Goal: Task Accomplishment & Management: Complete application form

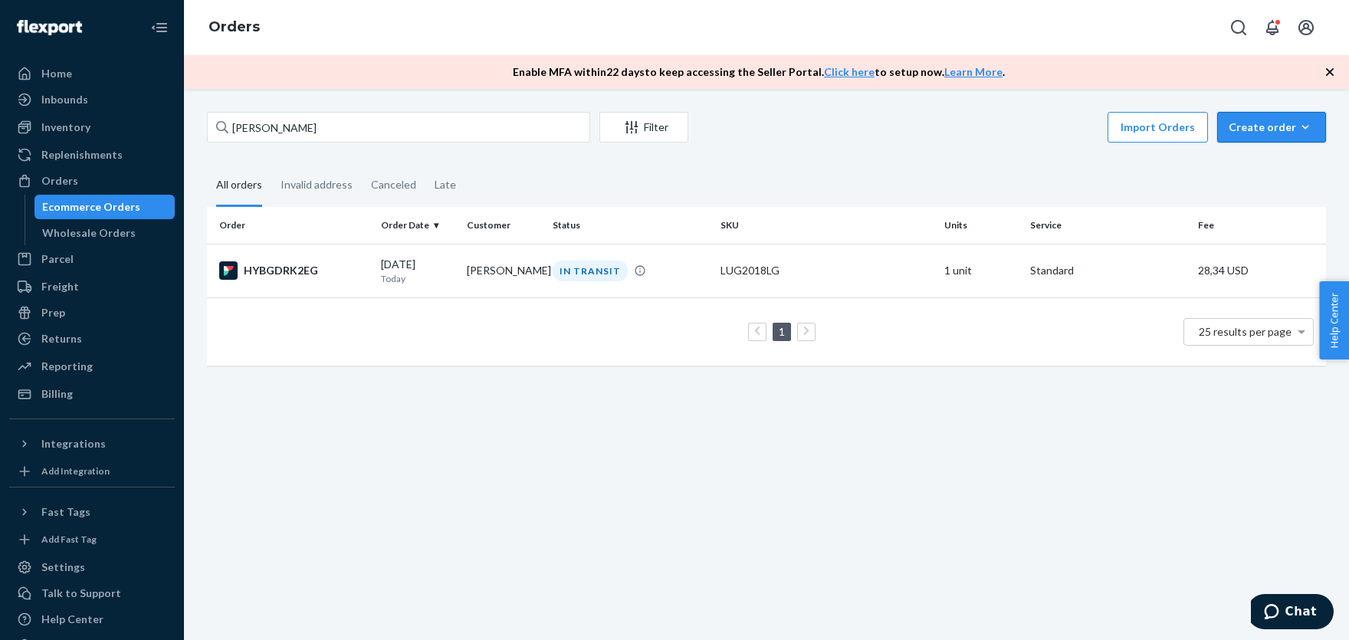
click at [1271, 127] on div "Create order" at bounding box center [1271, 127] width 86 height 15
click at [1244, 151] on span "Ecommerce order" at bounding box center [1231, 145] width 84 height 11
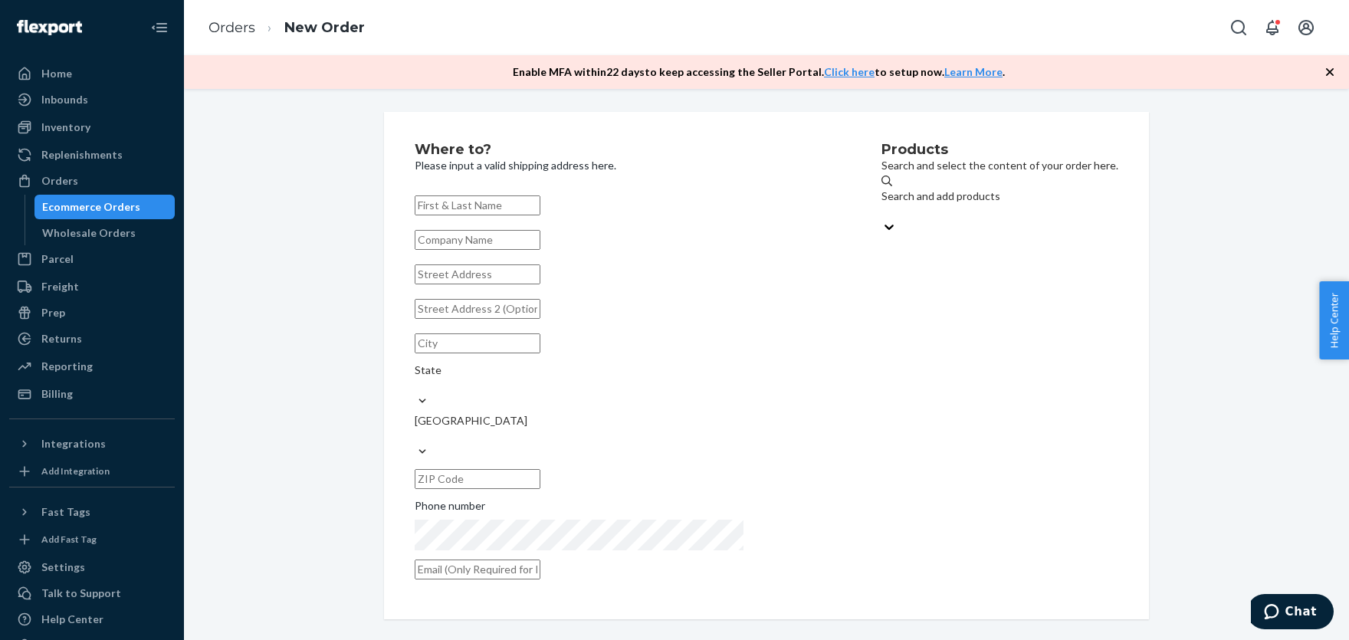
paste input "[PERSON_NAME] XCESJX"
type input "[PERSON_NAME] XCESJX"
paste input "[STREET_ADDRESS]"
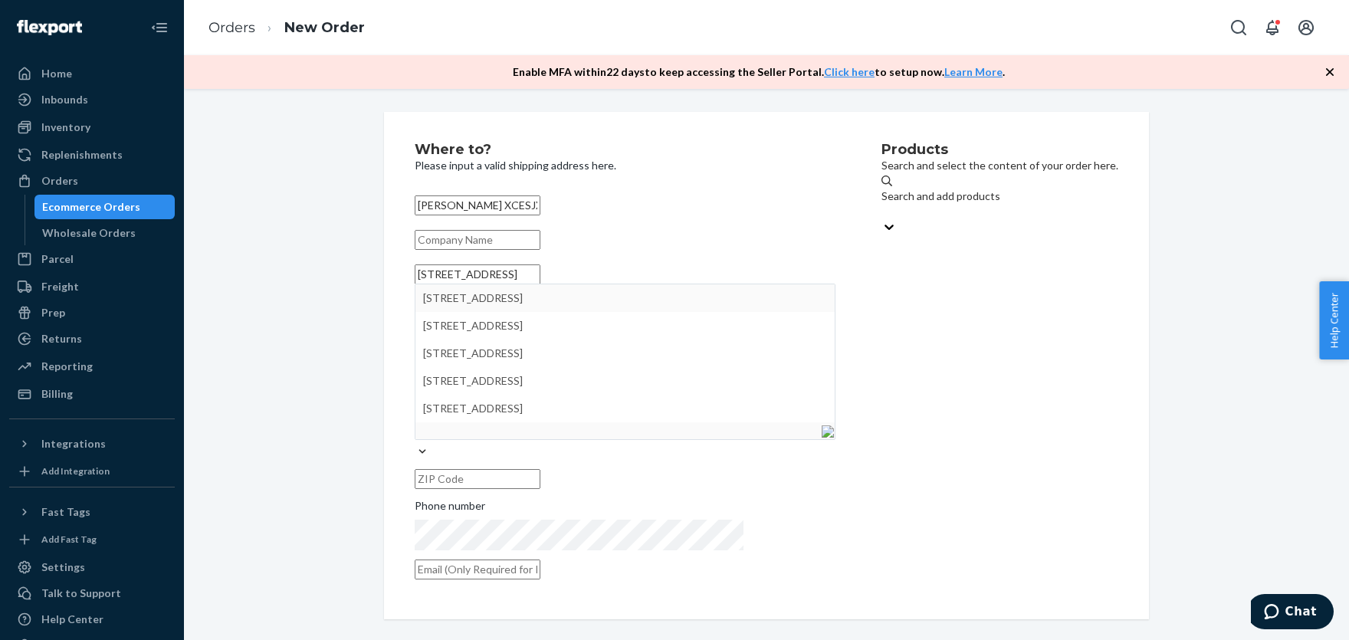
type input "[STREET_ADDRESS]"
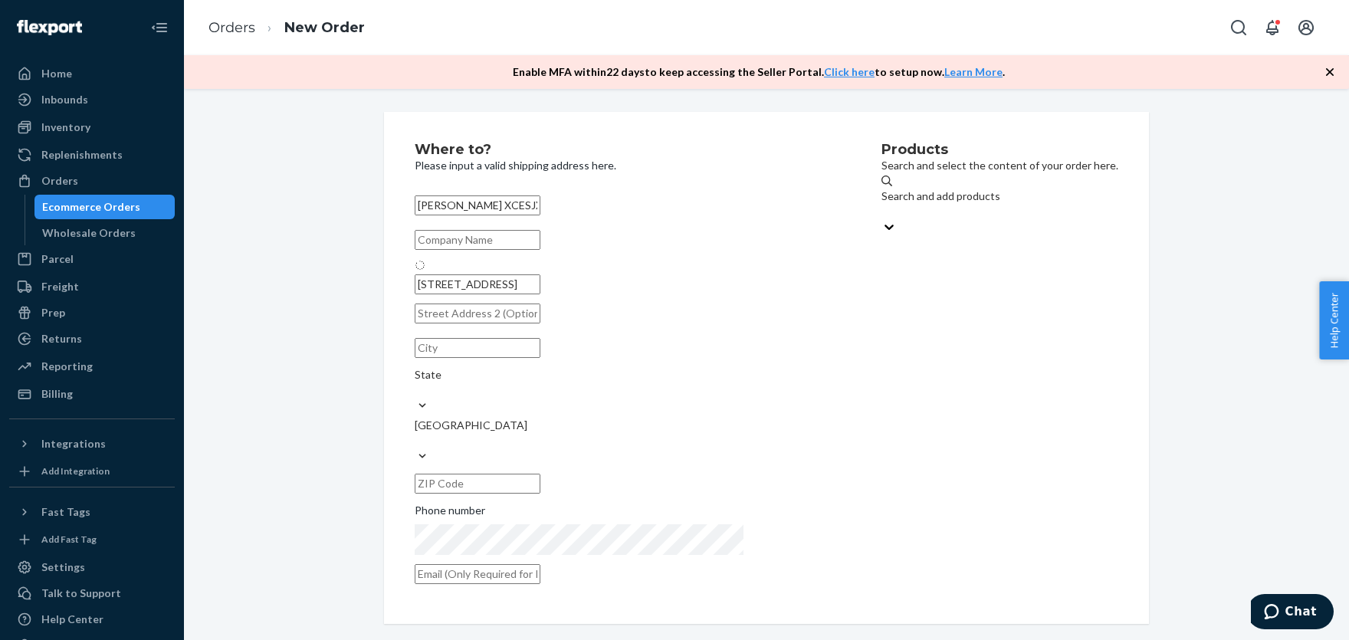
type input "[GEOGRAPHIC_DATA]"
type input "29418"
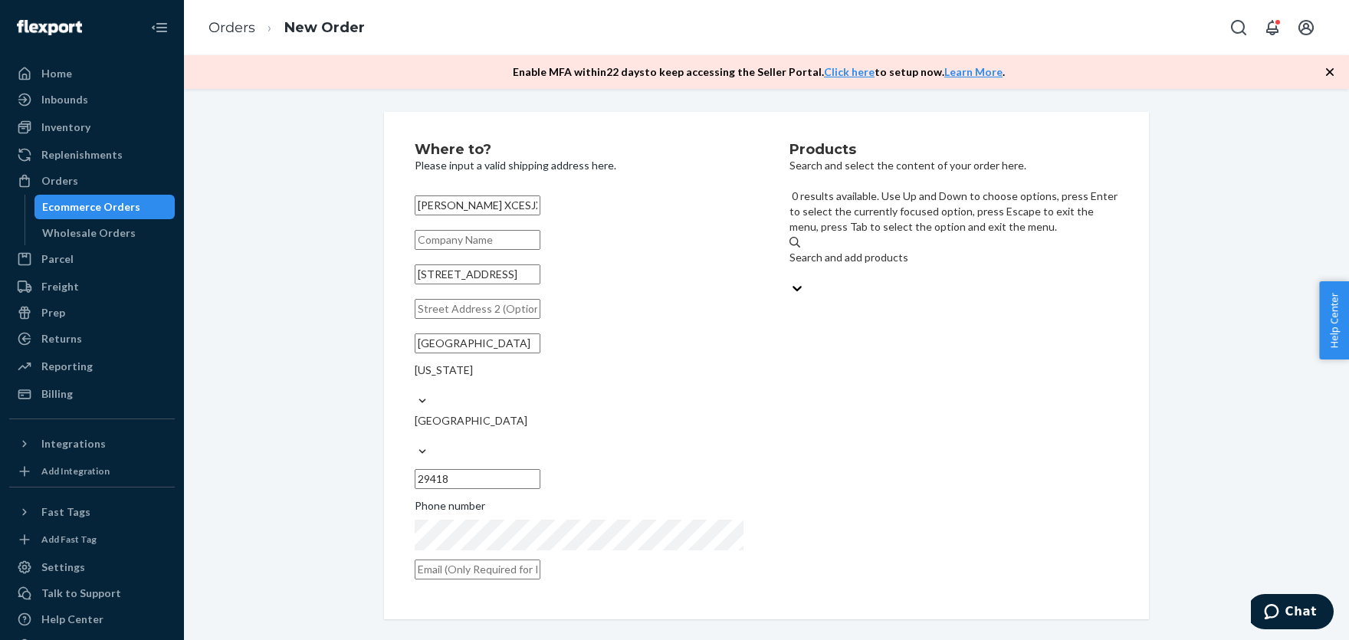
click at [895, 250] on div "Search and add products" at bounding box center [953, 257] width 329 height 15
click at [791, 265] on input "0 results available. Use Up and Down to choose options, press Enter to select t…" at bounding box center [790, 272] width 2 height 15
click at [884, 235] on div "Search and add products" at bounding box center [953, 242] width 329 height 15
click at [791, 250] on input "0 results available. Select is focused ,type to refine list, press Down to open…" at bounding box center [790, 257] width 2 height 15
paste input "LUG2018LG"
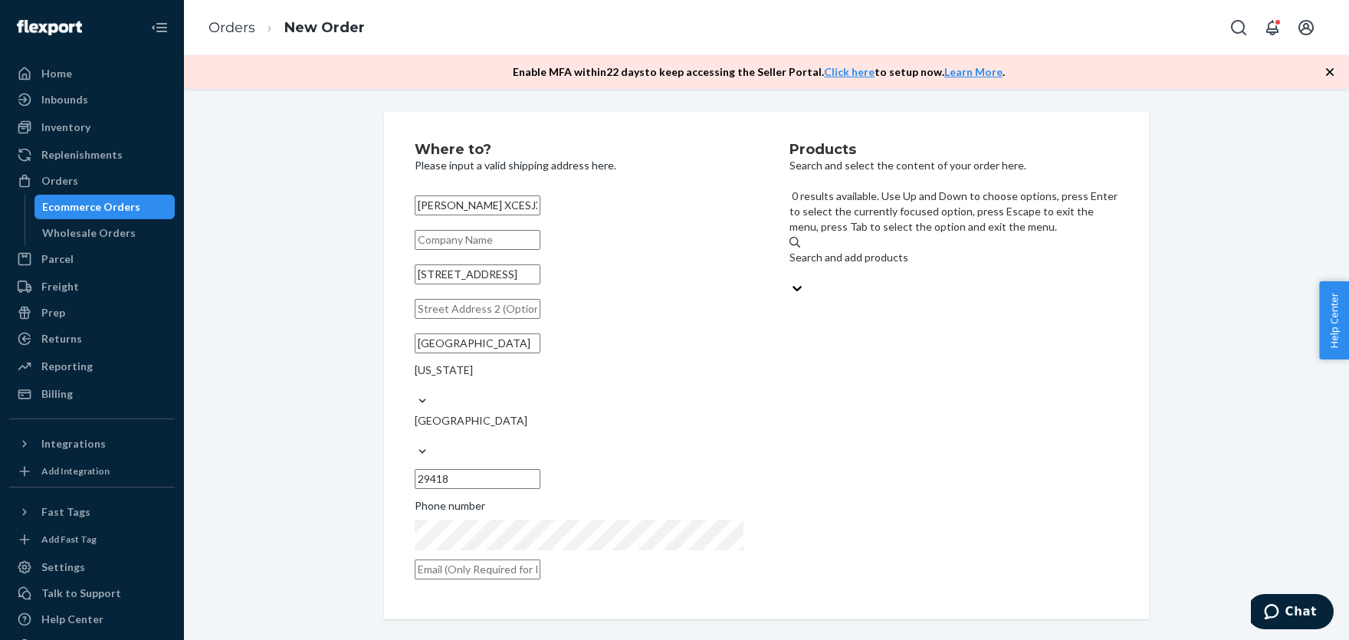
type input "LUG2018LG"
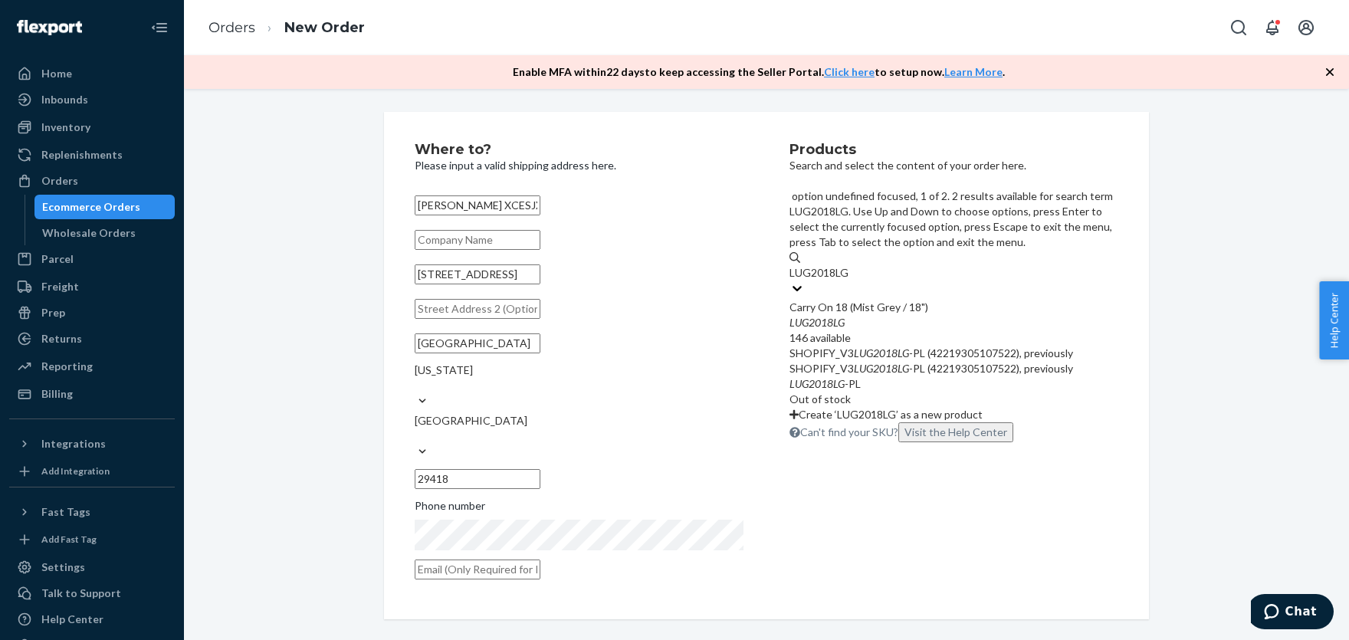
click at [846, 315] on div "LUG2018LG" at bounding box center [953, 322] width 329 height 15
click at [846, 265] on input "LUG2018LG" at bounding box center [819, 272] width 61 height 15
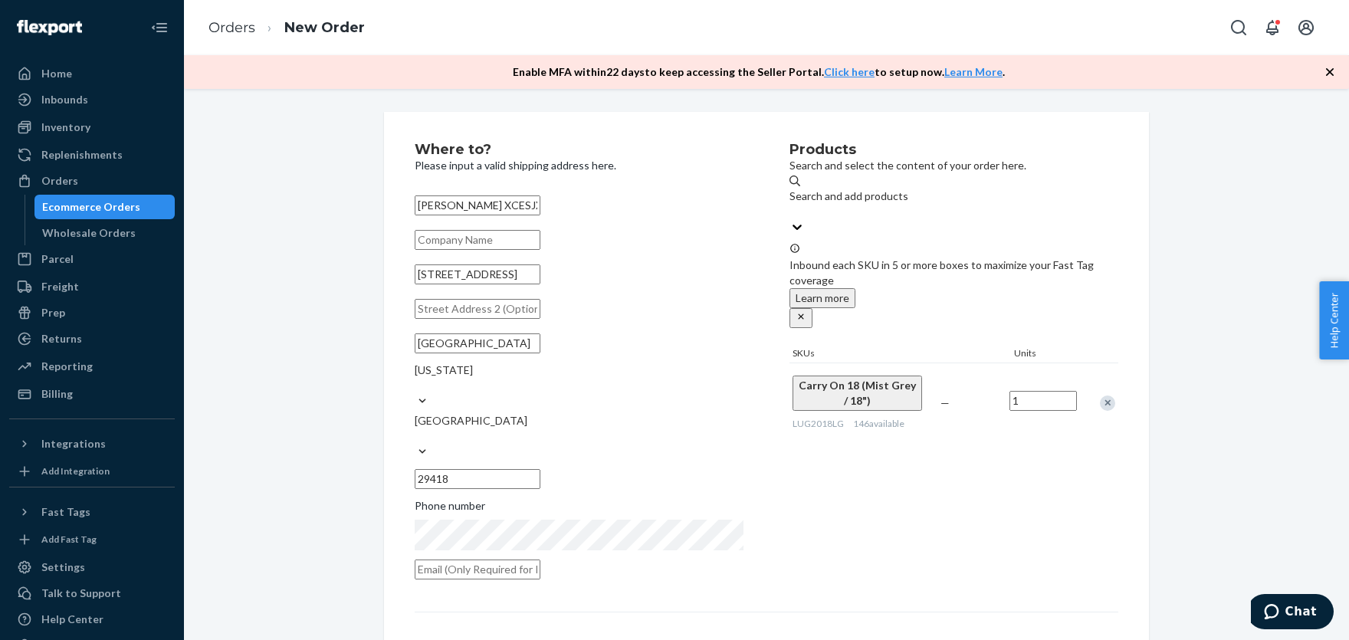
drag, startPoint x: 1052, startPoint y: 359, endPoint x: 1009, endPoint y: 356, distance: 43.7
click at [1015, 391] on input "1" at bounding box center [1042, 401] width 67 height 20
drag, startPoint x: 1052, startPoint y: 356, endPoint x: 1031, endPoint y: 355, distance: 21.5
click at [1032, 391] on input "1" at bounding box center [1042, 401] width 67 height 20
drag, startPoint x: 1042, startPoint y: 356, endPoint x: 999, endPoint y: 350, distance: 43.2
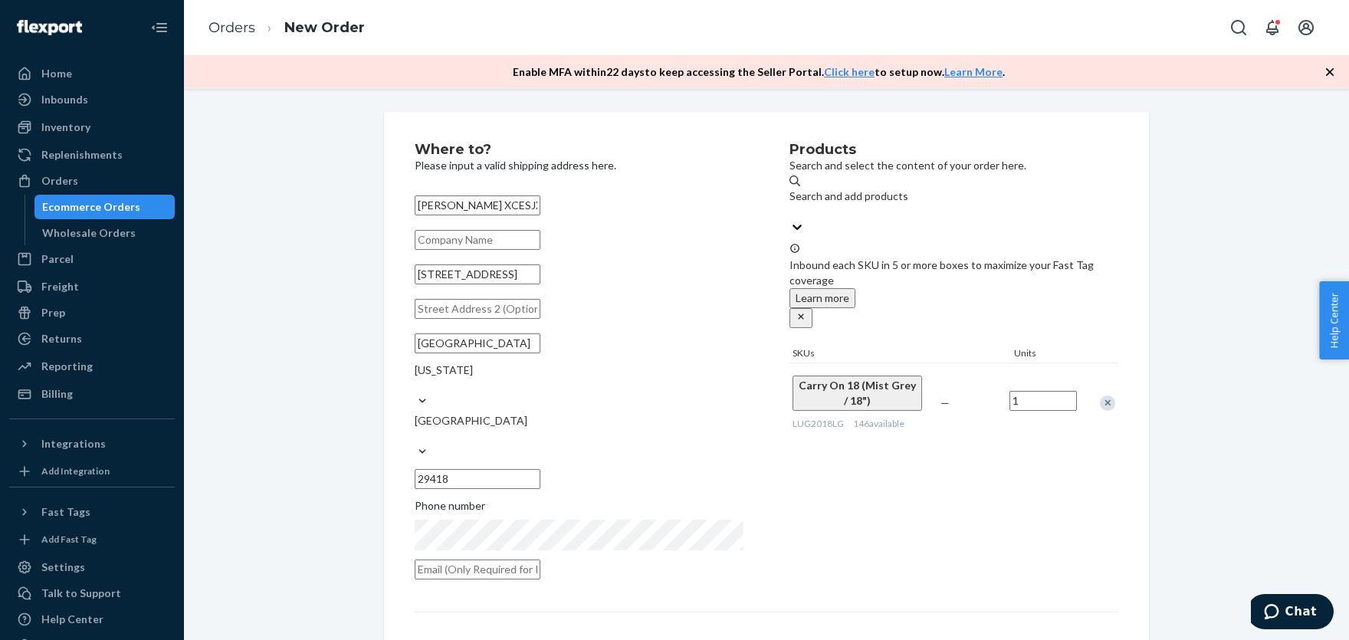
click at [1009, 391] on input "1" at bounding box center [1042, 401] width 67 height 20
type input "2"
click at [863, 408] on div "Products Search and select the content of your order here. Search and add produ…" at bounding box center [953, 366] width 329 height 446
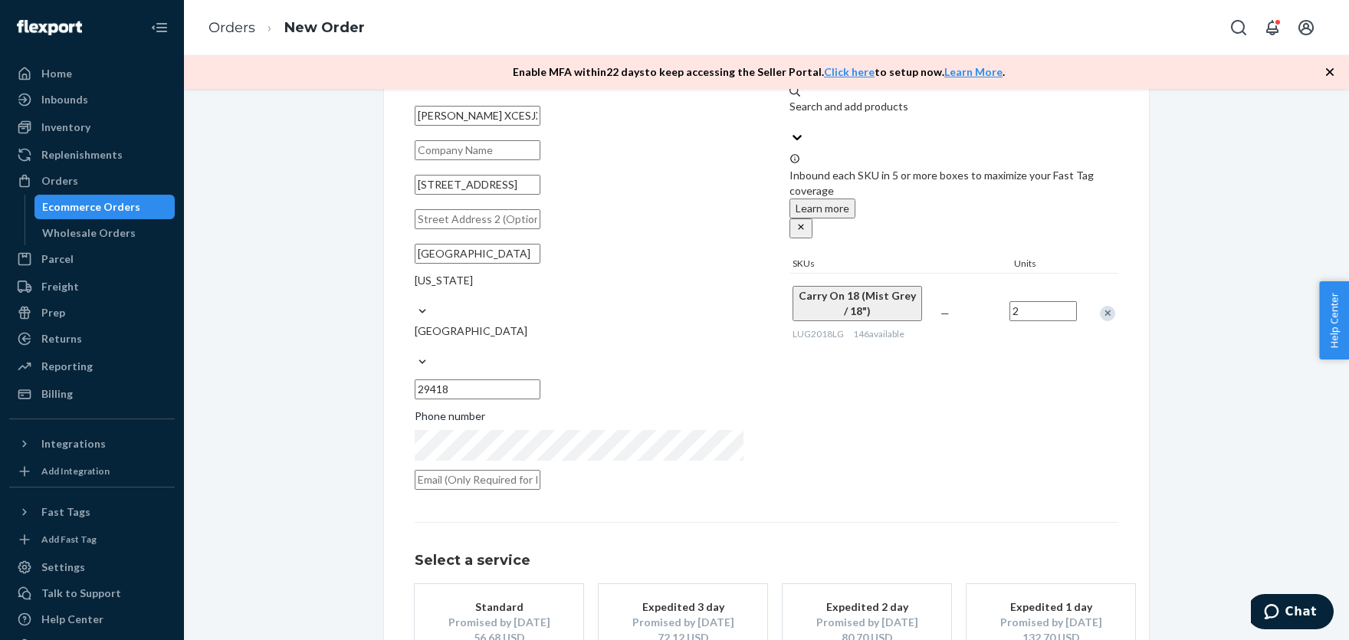
scroll to position [168, 0]
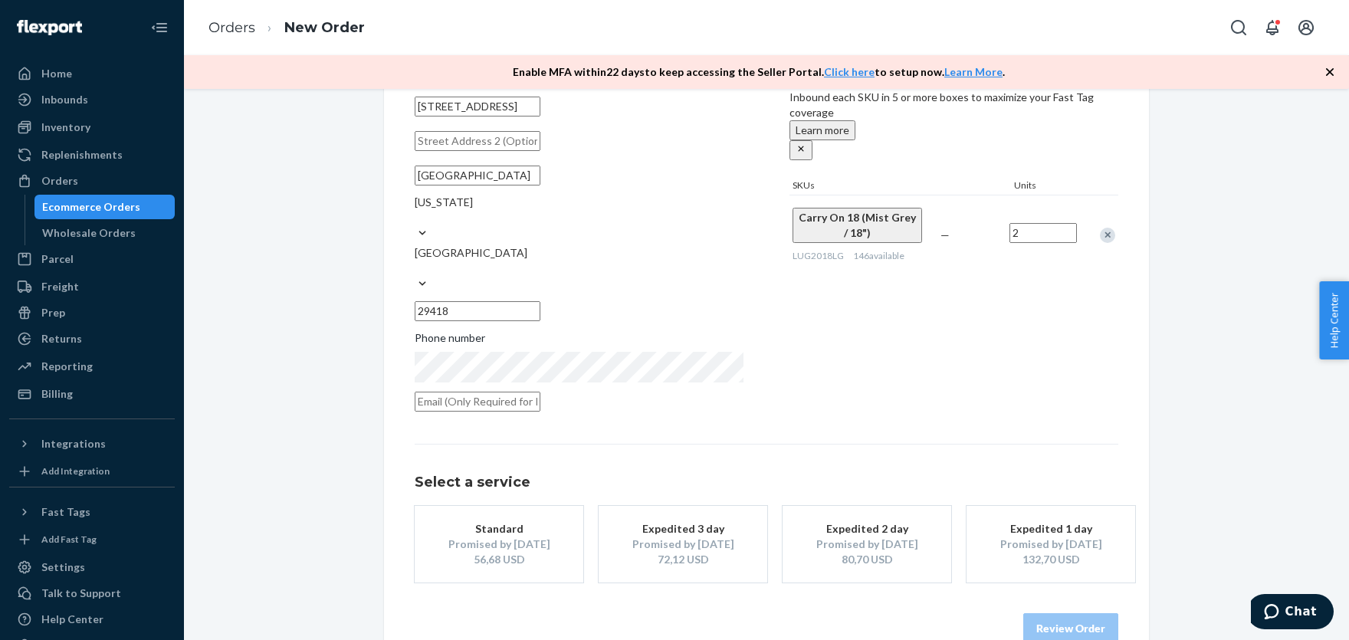
click at [727, 536] on div "Promised by [DATE]" at bounding box center [683, 543] width 123 height 15
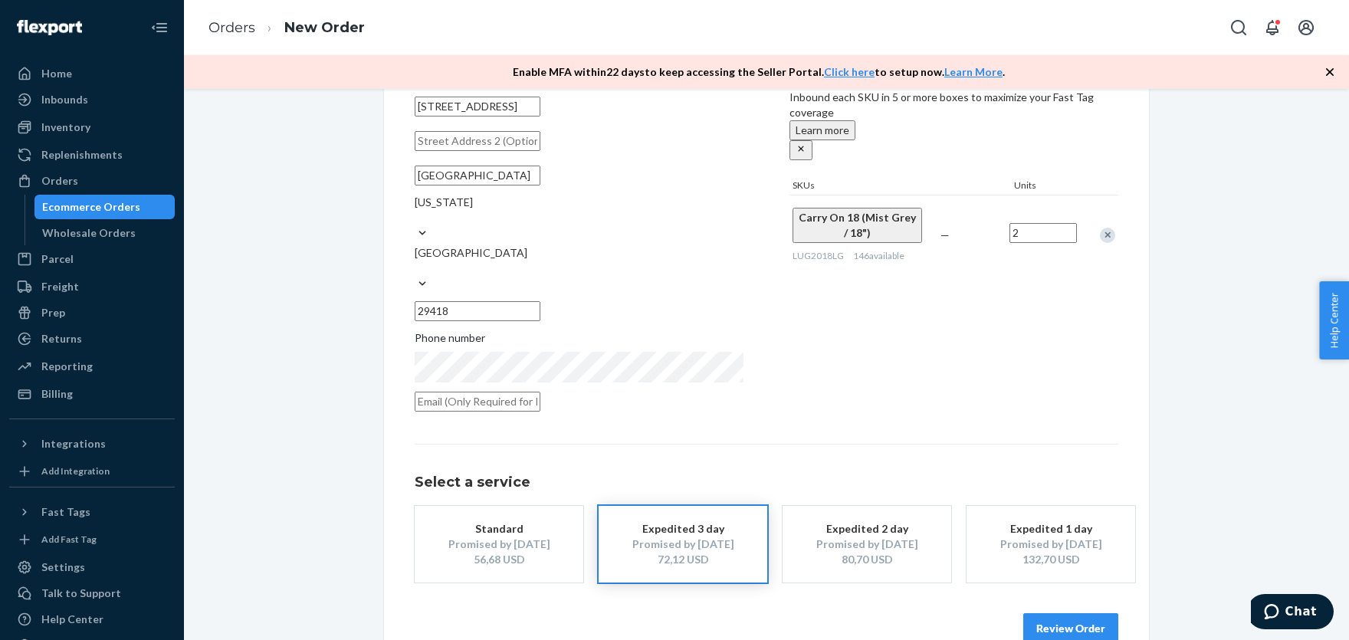
click at [1068, 613] on button "Review Order" at bounding box center [1070, 628] width 95 height 31
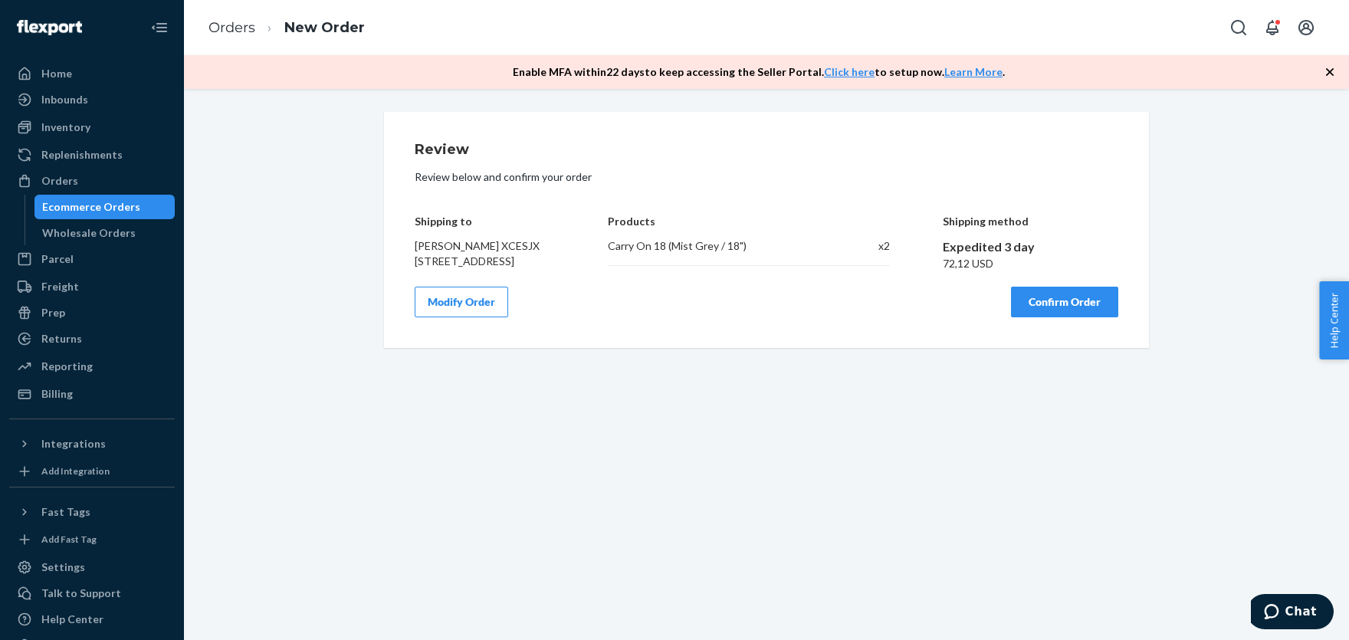
click at [1041, 316] on button "Confirm Order" at bounding box center [1064, 302] width 107 height 31
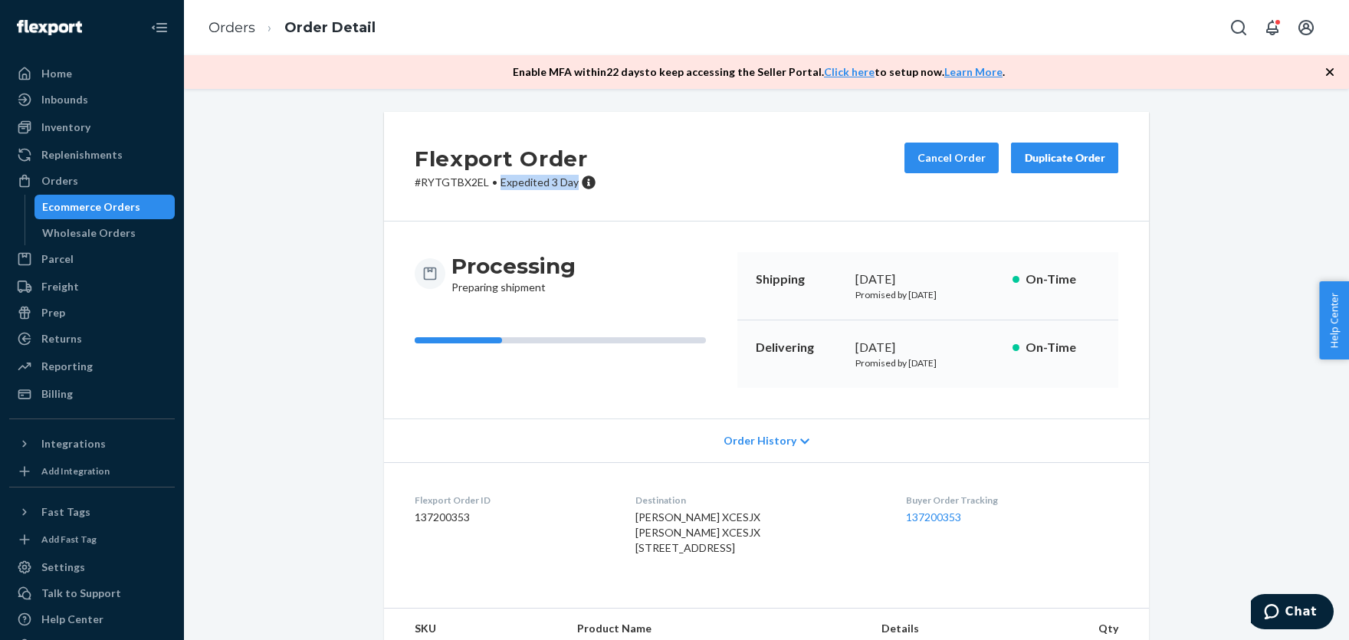
drag, startPoint x: 501, startPoint y: 184, endPoint x: 575, endPoint y: 183, distance: 73.6
click at [575, 183] on span "Expedited 3 Day" at bounding box center [539, 181] width 78 height 13
copy span "Expedited 3 Day"
click at [718, 195] on div "Flexport Order # RYTGTBX2EL • Expedited 3 Day Cancel Order Duplicate Order" at bounding box center [766, 167] width 765 height 110
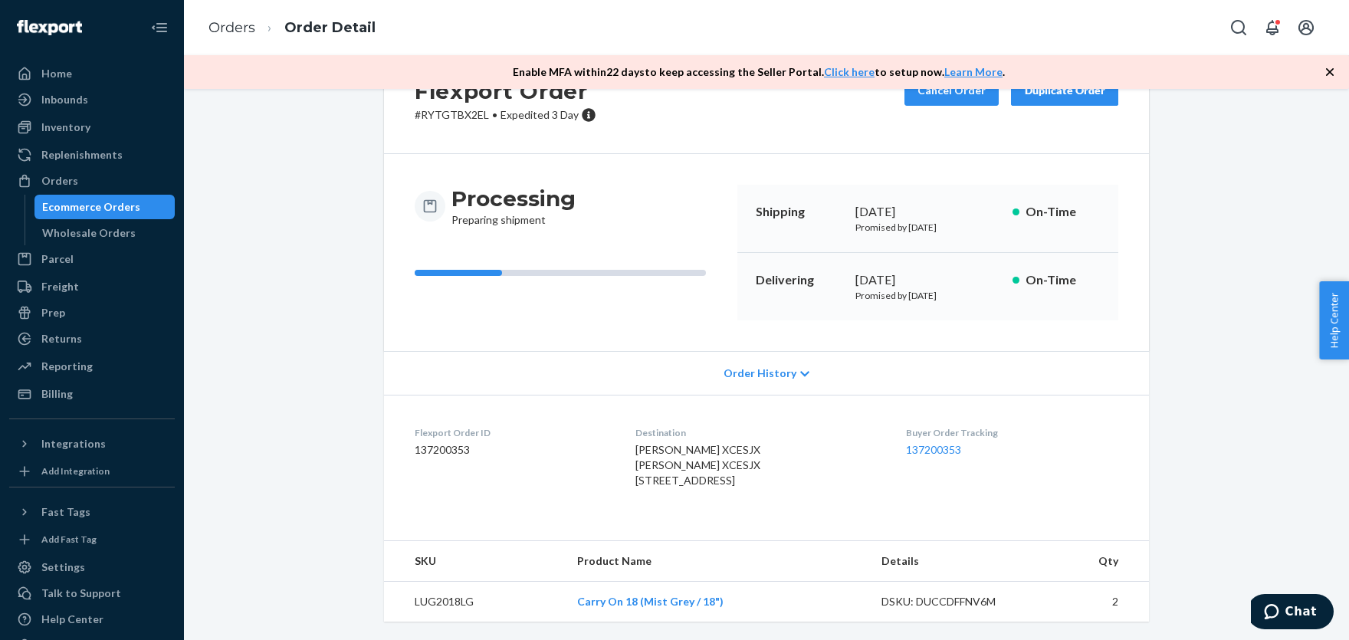
scroll to position [97, 0]
